Goal: Task Accomplishment & Management: Use online tool/utility

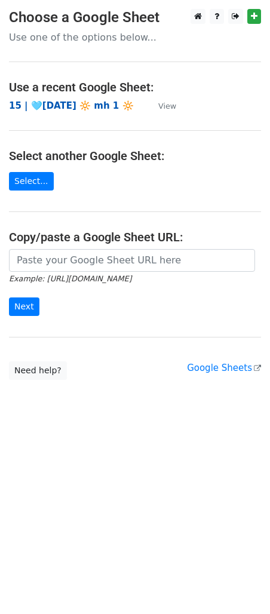
click at [75, 105] on strong "15 | 🩵JULY 15 🔆 mh 1 🔆" at bounding box center [71, 105] width 125 height 11
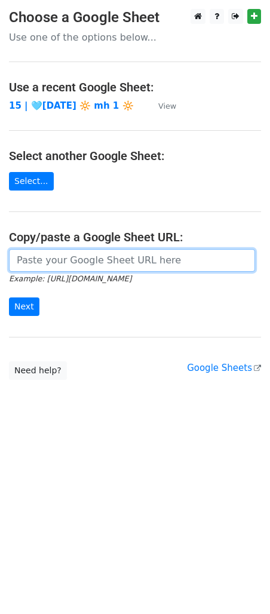
click at [116, 265] on input "url" at bounding box center [132, 260] width 246 height 23
paste input "https://docs.google.com/spreadsheets/d/1NFEvn1QAu9uq6WD_Bl0Hi9d5Iaq5ik1f365sl0d…"
type input "https://docs.google.com/spreadsheets/d/1NFEvn1QAu9uq6WD_Bl0Hi9d5Iaq5ik1f365sl0d…"
click at [9, 298] on input "Next" at bounding box center [24, 307] width 30 height 19
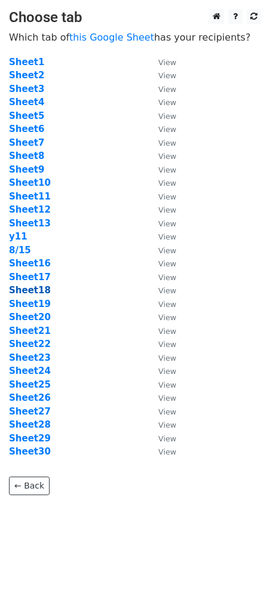
click at [26, 289] on strong "Sheet18" at bounding box center [30, 290] width 42 height 11
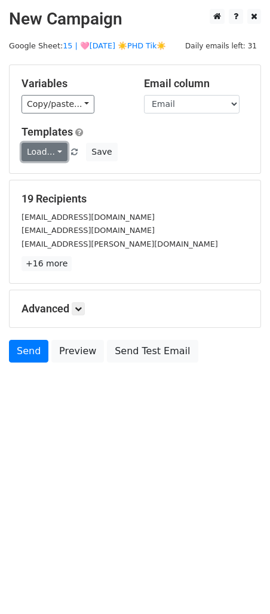
click at [42, 151] on link "Load..." at bounding box center [45, 152] width 46 height 19
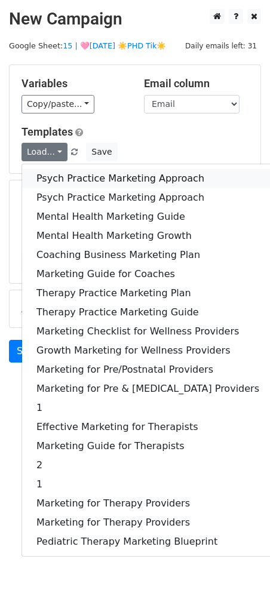
click at [51, 177] on link "Psych Practice Marketing Approach" at bounding box center [148, 178] width 252 height 19
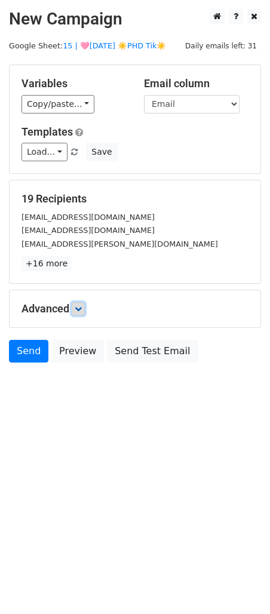
click at [80, 302] on link at bounding box center [78, 308] width 13 height 13
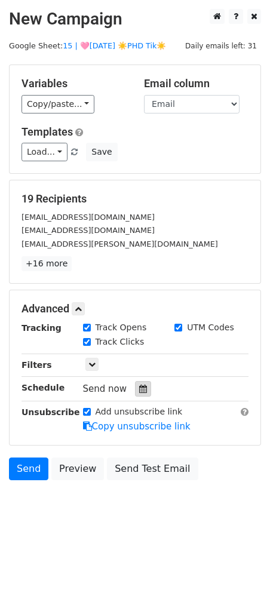
click at [141, 388] on icon at bounding box center [143, 389] width 8 height 8
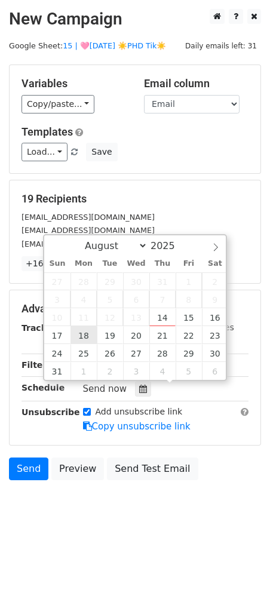
type input "2025-08-18 12:00"
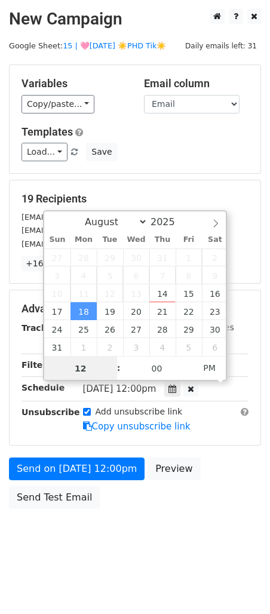
scroll to position [1, 0]
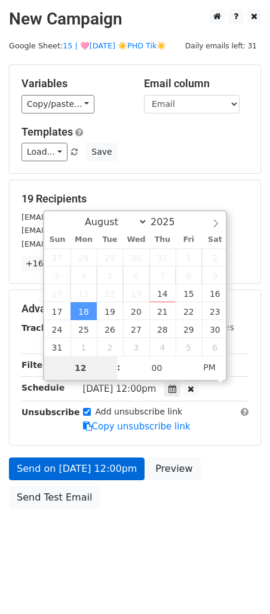
type input "9"
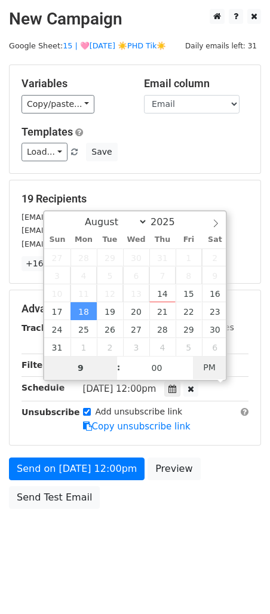
type input "2025-08-18 09:00"
type input "09"
click at [210, 367] on span "AM" at bounding box center [209, 368] width 33 height 24
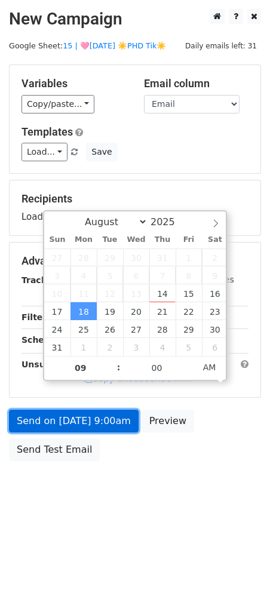
click at [107, 425] on link "Send on Aug 18 at 9:00am" at bounding box center [74, 421] width 130 height 23
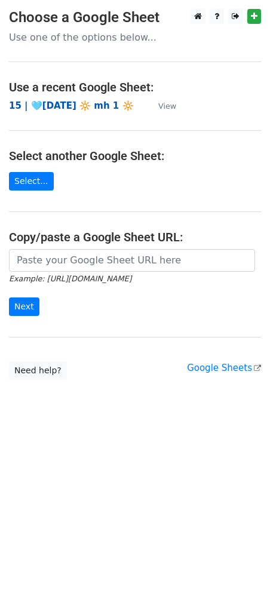
click at [64, 103] on strong "15 | 🩵[DATE] 🔆 mh 1 🔆" at bounding box center [71, 105] width 125 height 11
click at [265, 315] on div "Example: [URL][DOMAIN_NAME] Next" at bounding box center [135, 288] width 270 height 79
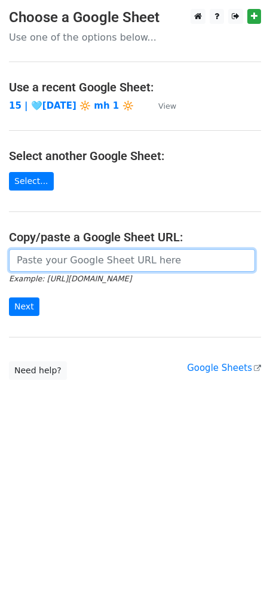
click at [93, 257] on input "url" at bounding box center [132, 260] width 246 height 23
paste input "https://docs.google.com/spreadsheets/d/1NFEvn1QAu9uq6WD_Bl0Hi9d5Iaq5ik1f365sl0d…"
type input "https://docs.google.com/spreadsheets/d/1NFEvn1QAu9uq6WD_Bl0Hi9d5Iaq5ik1f365sl0d…"
click at [9, 298] on input "Next" at bounding box center [24, 307] width 30 height 19
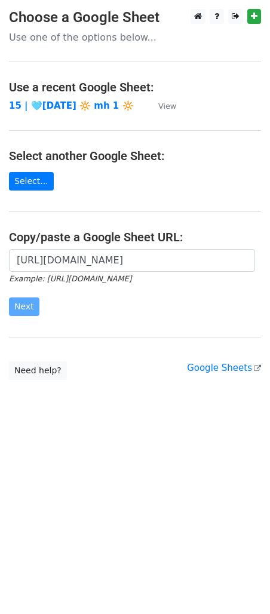
scroll to position [0, 0]
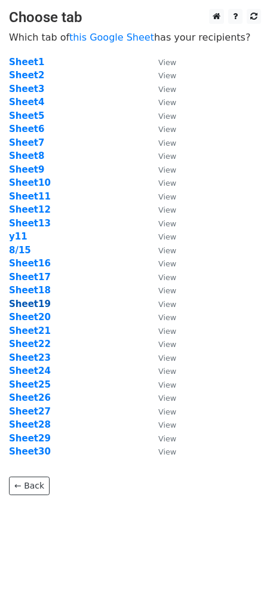
click at [38, 307] on strong "Sheet19" at bounding box center [30, 304] width 42 height 11
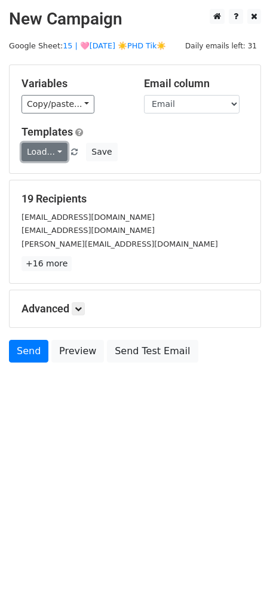
click at [42, 154] on link "Load..." at bounding box center [45, 152] width 46 height 19
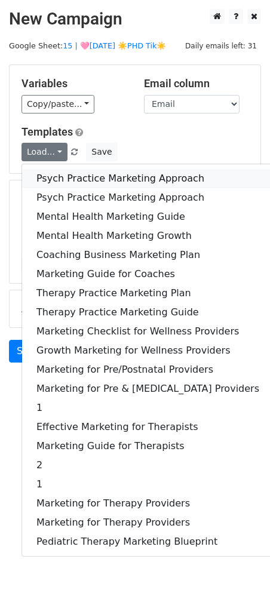
click at [47, 173] on link "Psych Practice Marketing Approach" at bounding box center [148, 178] width 252 height 19
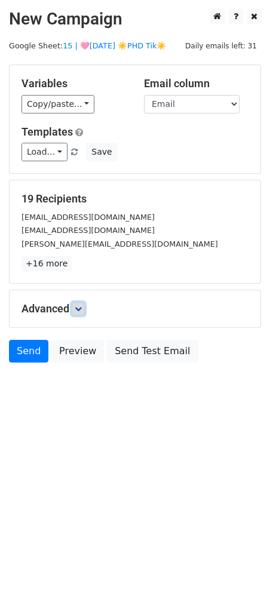
drag, startPoint x: 82, startPoint y: 310, endPoint x: 118, endPoint y: 369, distance: 69.2
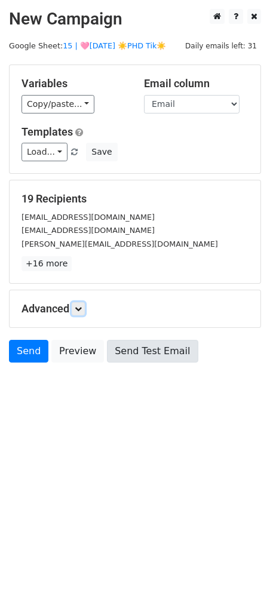
click at [81, 310] on icon at bounding box center [78, 308] width 7 height 7
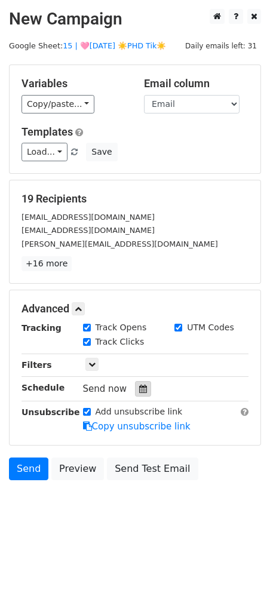
click at [139, 390] on icon at bounding box center [143, 389] width 8 height 8
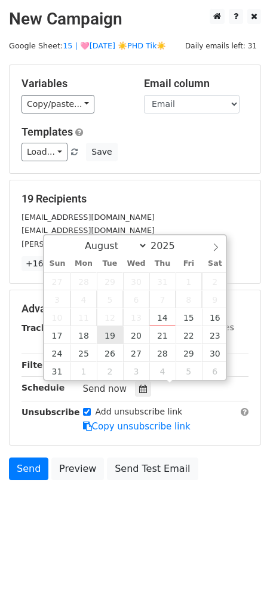
type input "2025-08-19 12:00"
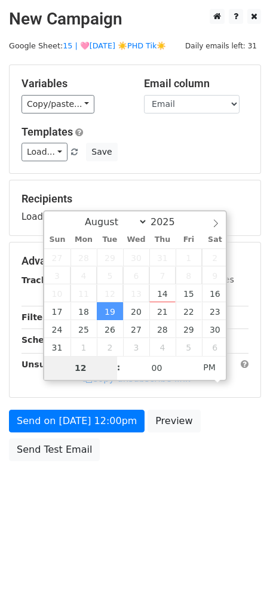
type input "9"
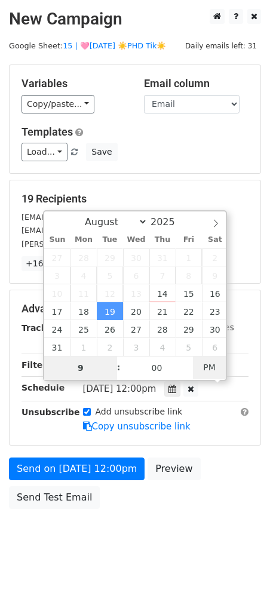
type input "2025-08-19 09:00"
type input "09"
click at [213, 365] on span "PM" at bounding box center [209, 368] width 33 height 24
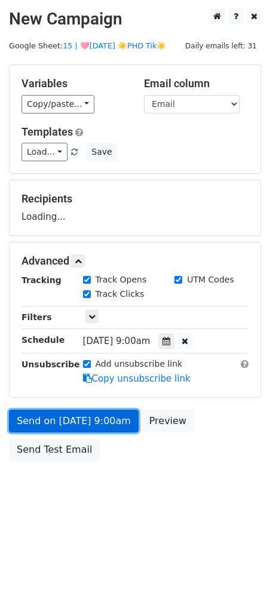
click at [123, 424] on link "Send on Aug 19 at 9:00am" at bounding box center [74, 421] width 130 height 23
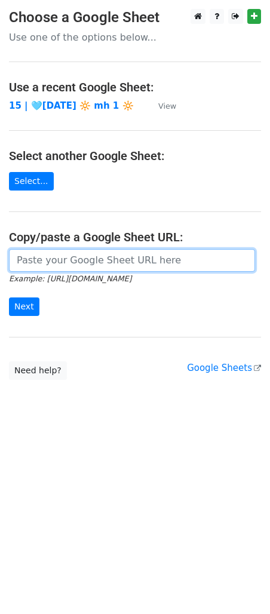
click at [78, 266] on input "url" at bounding box center [132, 260] width 246 height 23
paste input "[URL][DOMAIN_NAME]"
type input "https://docs.google.com/spreadsheets/d/1NFEvn1QAu9uq6WD_Bl0Hi9d5Iaq5ik1f365sl0d…"
click at [9, 298] on input "Next" at bounding box center [24, 307] width 30 height 19
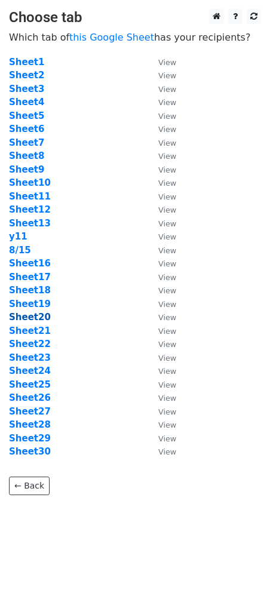
click at [22, 320] on strong "Sheet20" at bounding box center [30, 317] width 42 height 11
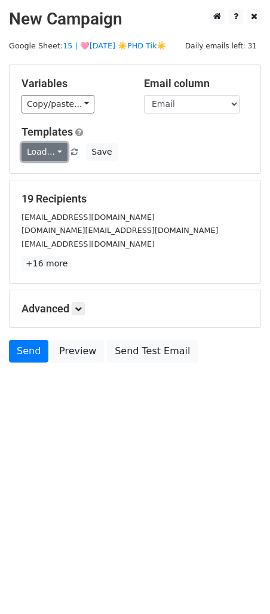
click at [50, 149] on link "Load..." at bounding box center [45, 152] width 46 height 19
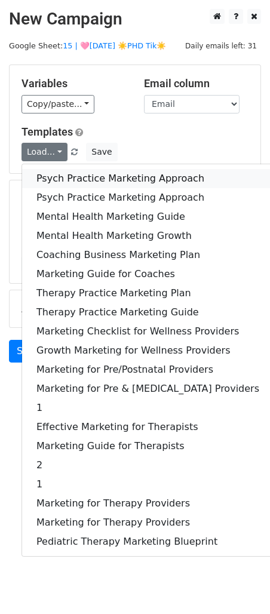
click at [57, 171] on link "Psych Practice Marketing Approach" at bounding box center [148, 178] width 252 height 19
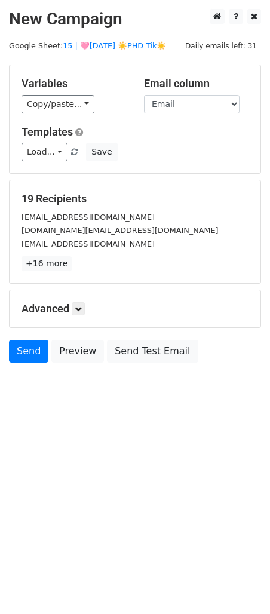
click at [87, 313] on h5 "Advanced" at bounding box center [135, 308] width 227 height 13
click at [84, 313] on link at bounding box center [78, 308] width 13 height 13
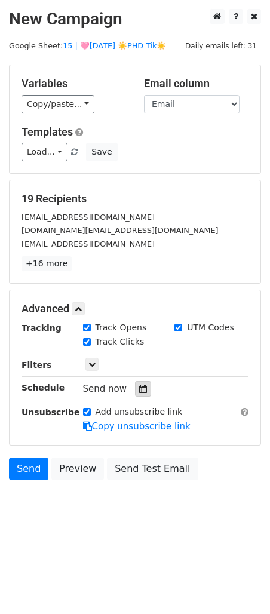
click at [143, 388] on div at bounding box center [143, 389] width 16 height 16
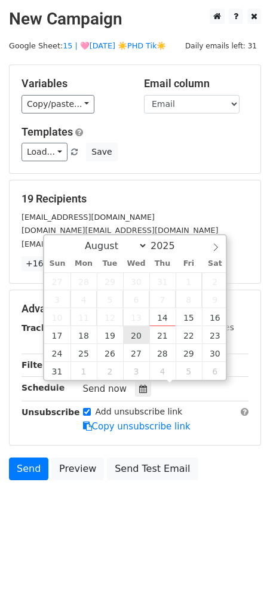
type input "2025-08-20 12:00"
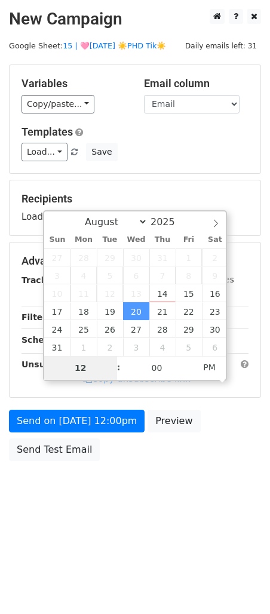
type input "9"
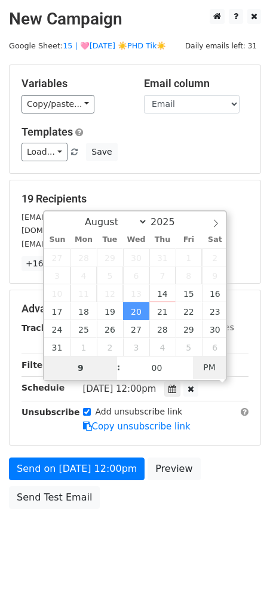
type input "2025-08-20 09:00"
type input "09"
click at [216, 369] on span "PM" at bounding box center [209, 368] width 33 height 24
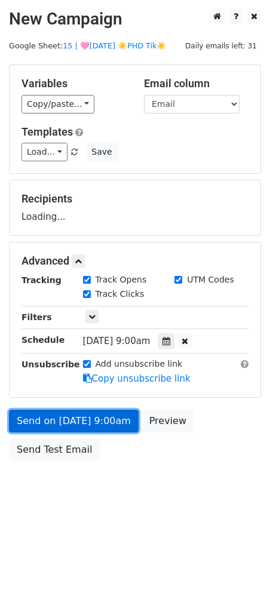
click at [115, 430] on link "Send on Aug 20 at 9:00am" at bounding box center [74, 421] width 130 height 23
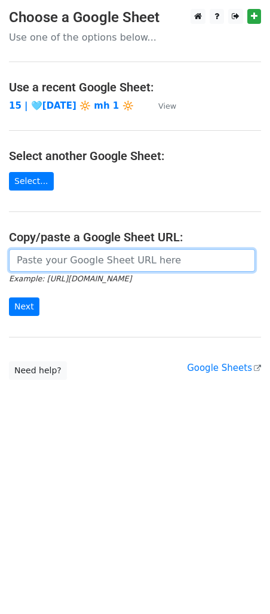
click at [89, 255] on input "url" at bounding box center [132, 260] width 246 height 23
paste input "[URL][DOMAIN_NAME]"
type input "https://docs.google.com/spreadsheets/d/1NFEvn1QAu9uq6WD_Bl0Hi9d5Iaq5ik1f365sl0d…"
click at [9, 298] on input "Next" at bounding box center [24, 307] width 30 height 19
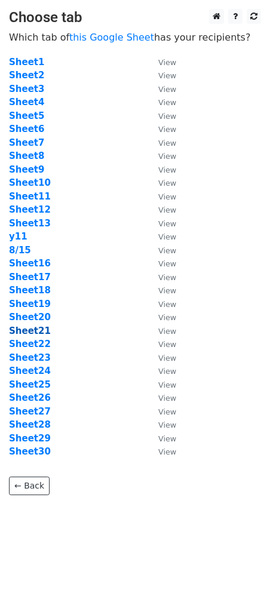
click at [35, 335] on strong "Sheet21" at bounding box center [30, 331] width 42 height 11
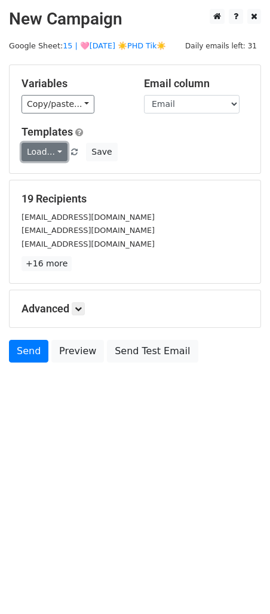
click at [29, 155] on link "Load..." at bounding box center [45, 152] width 46 height 19
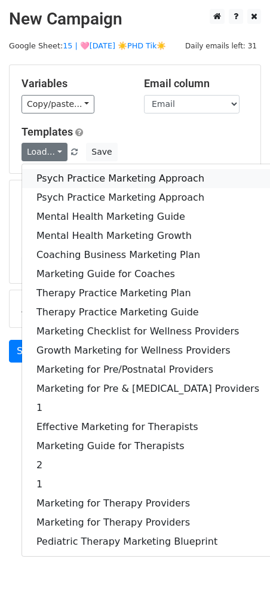
click at [50, 179] on link "Psych Practice Marketing Approach" at bounding box center [148, 178] width 252 height 19
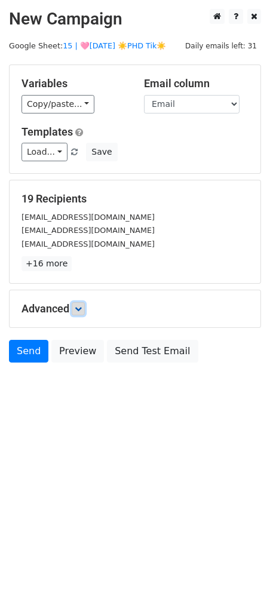
click at [82, 309] on icon at bounding box center [78, 308] width 7 height 7
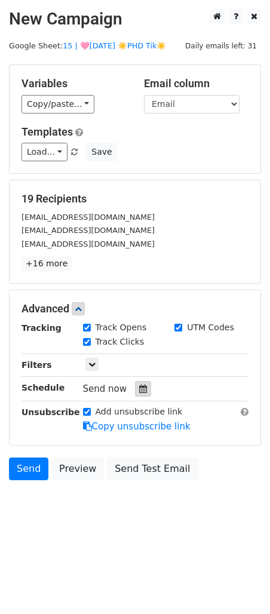
click at [139, 393] on icon at bounding box center [143, 389] width 8 height 8
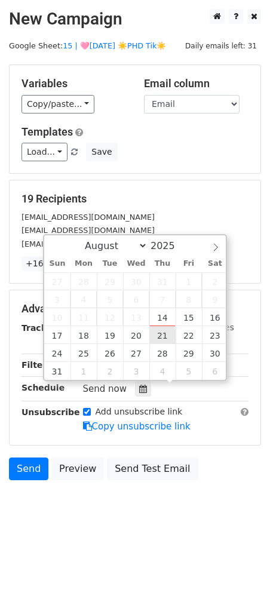
type input "2025-08-21 12:00"
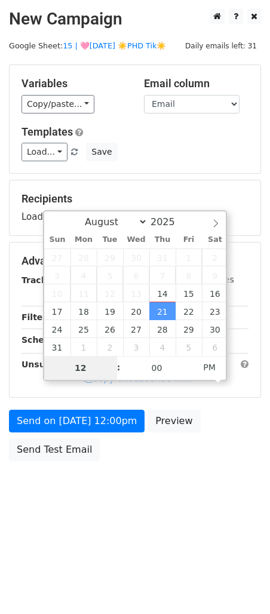
type input "8"
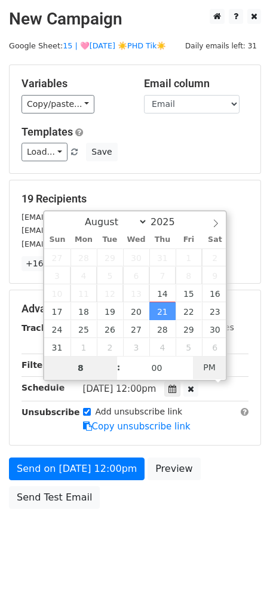
type input "2025-08-21 08:00"
type input "08"
click at [215, 360] on span "PM" at bounding box center [209, 368] width 33 height 24
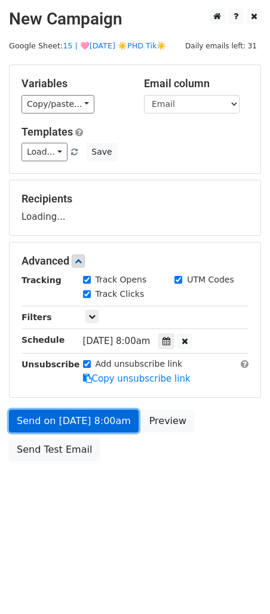
click at [114, 426] on link "Send on Aug 21 at 8:00am" at bounding box center [74, 421] width 130 height 23
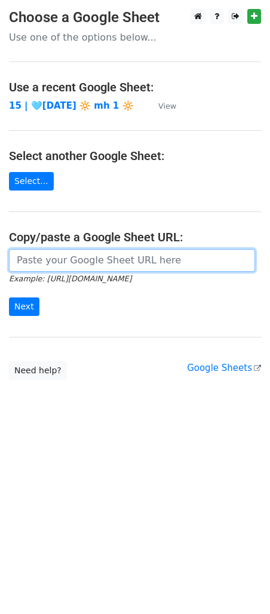
click at [82, 252] on input "url" at bounding box center [132, 260] width 246 height 23
paste input "[URL][DOMAIN_NAME]"
type input "[URL][DOMAIN_NAME]"
click at [9, 298] on input "Next" at bounding box center [24, 307] width 30 height 19
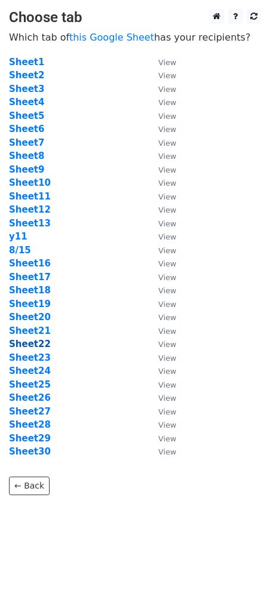
click at [33, 344] on strong "Sheet22" at bounding box center [30, 344] width 42 height 11
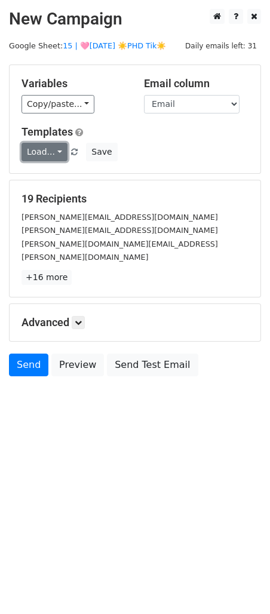
click at [48, 145] on link "Load..." at bounding box center [45, 152] width 46 height 19
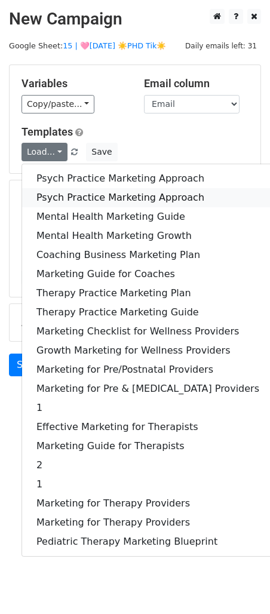
click at [54, 190] on link "Psych Practice Marketing Approach" at bounding box center [148, 197] width 252 height 19
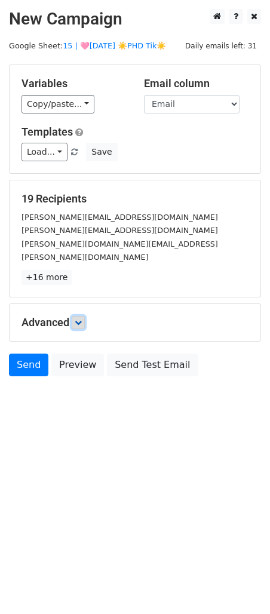
click at [79, 319] on icon at bounding box center [78, 322] width 7 height 7
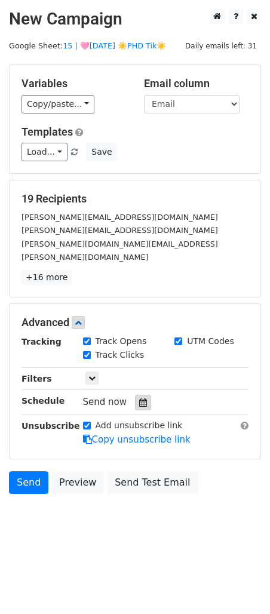
click at [139, 399] on icon at bounding box center [143, 403] width 8 height 8
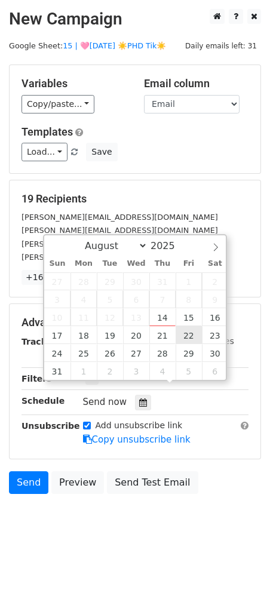
type input "[DATE] 12:00"
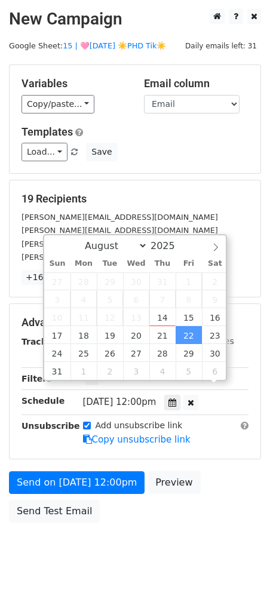
scroll to position [1, 0]
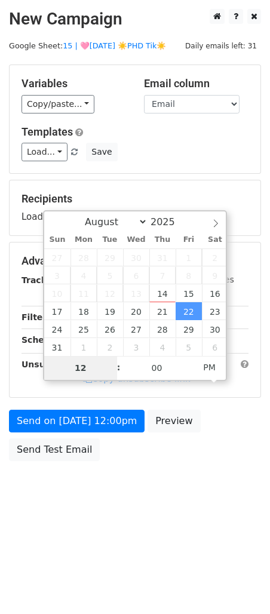
type input "7"
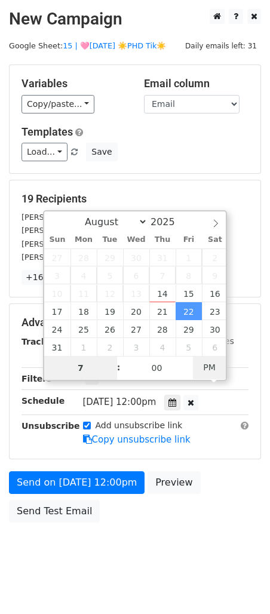
type input "[DATE] 07:00"
type input "07"
click at [220, 367] on span "AM" at bounding box center [209, 368] width 33 height 24
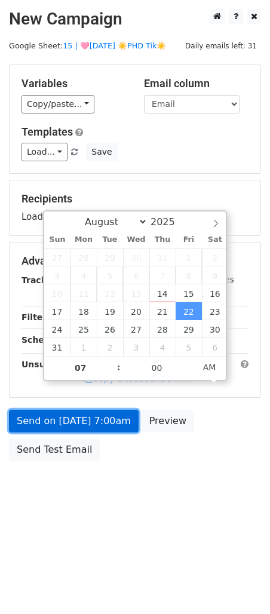
click at [112, 430] on link "Send on [DATE] 7:00am" at bounding box center [74, 421] width 130 height 23
